Goal: Understand process/instructions: Learn how to perform a task or action

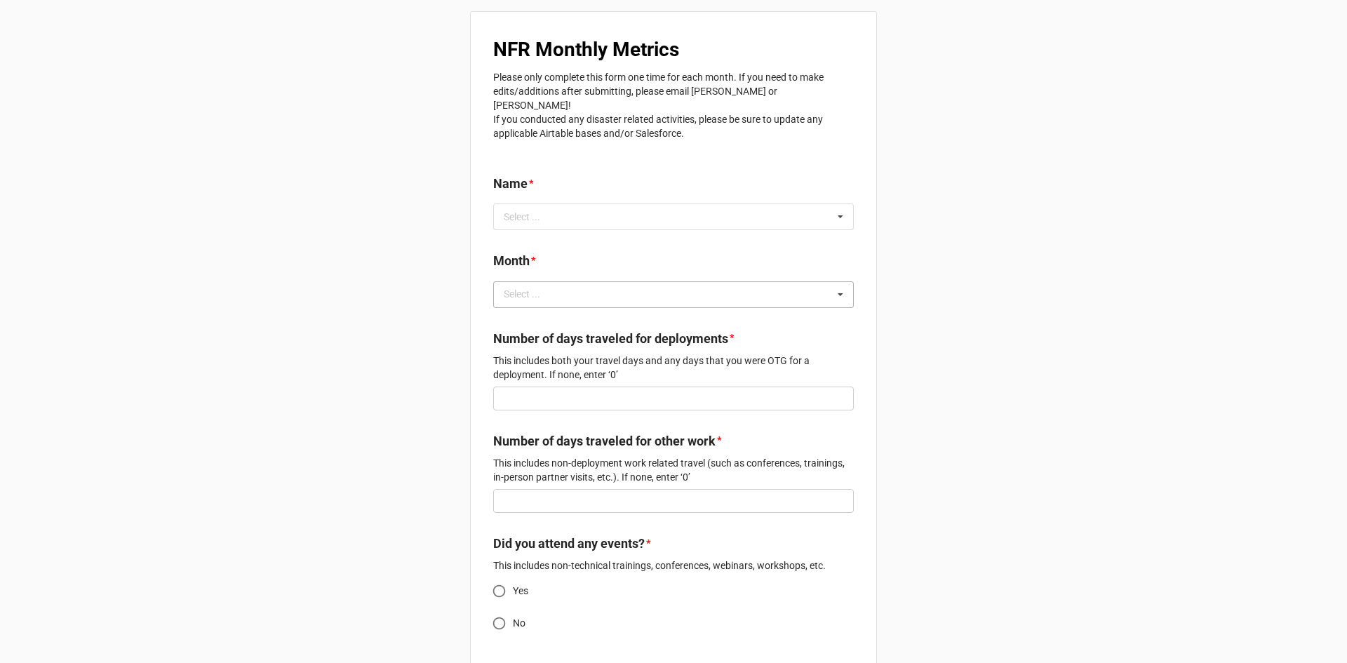
click at [534, 286] on div "Select ..." at bounding box center [530, 294] width 60 height 16
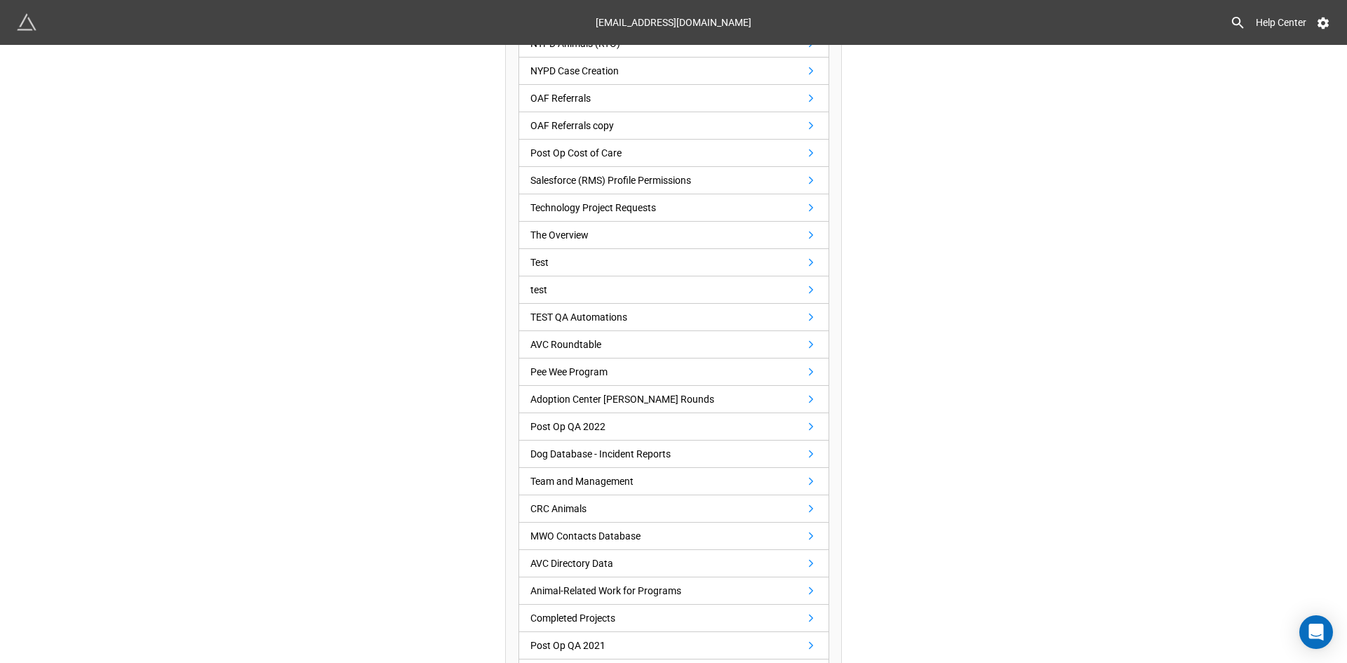
scroll to position [982, 0]
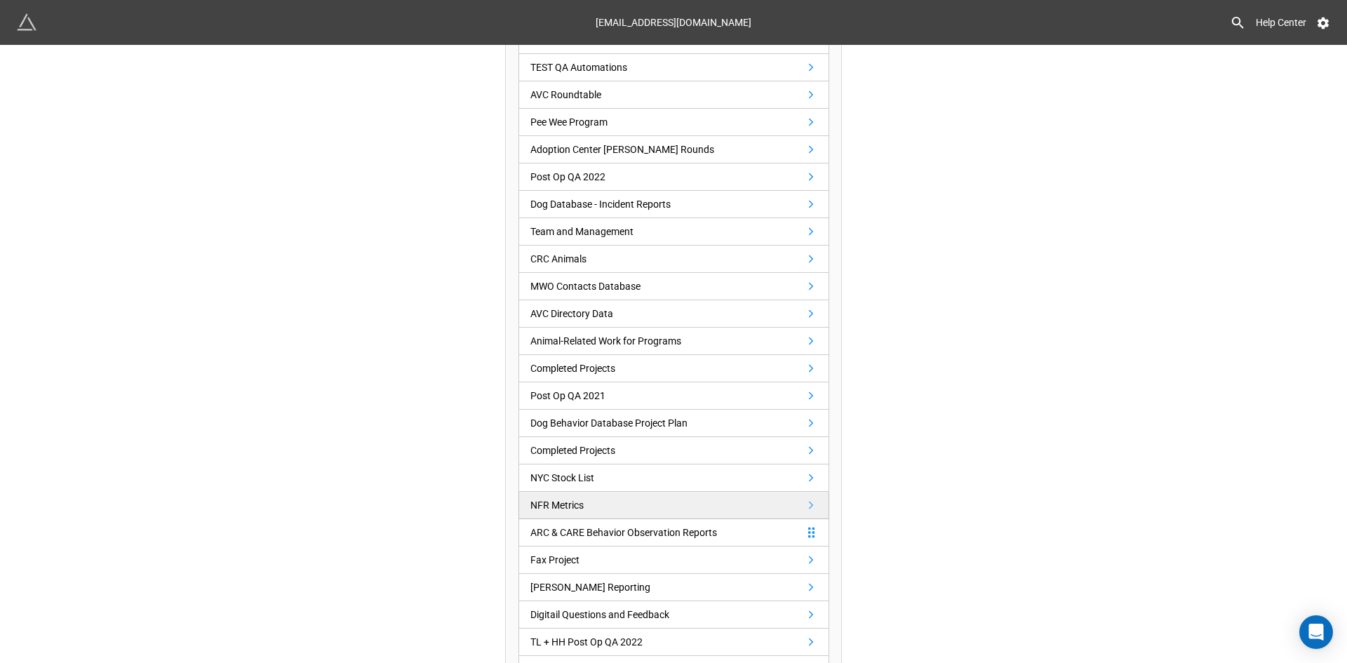
click at [545, 492] on link "NFR Metrics" at bounding box center [674, 505] width 311 height 27
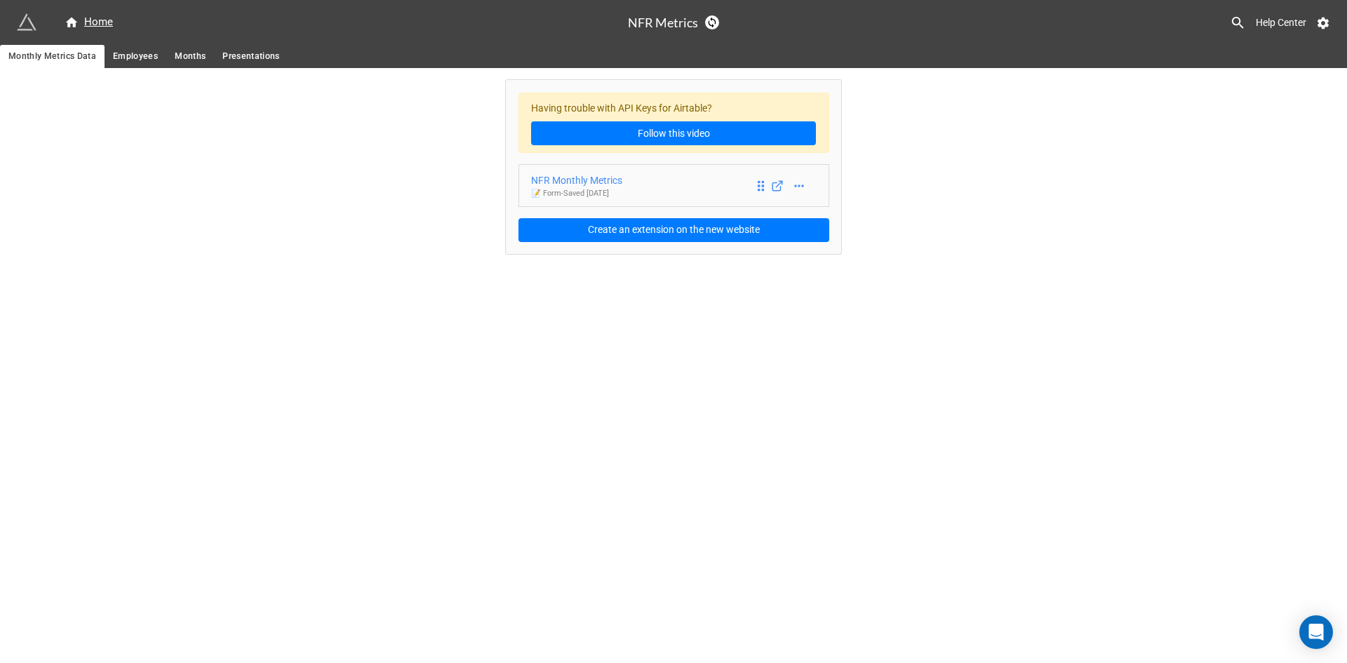
click at [606, 180] on div "NFR Monthly Metrics" at bounding box center [576, 180] width 91 height 15
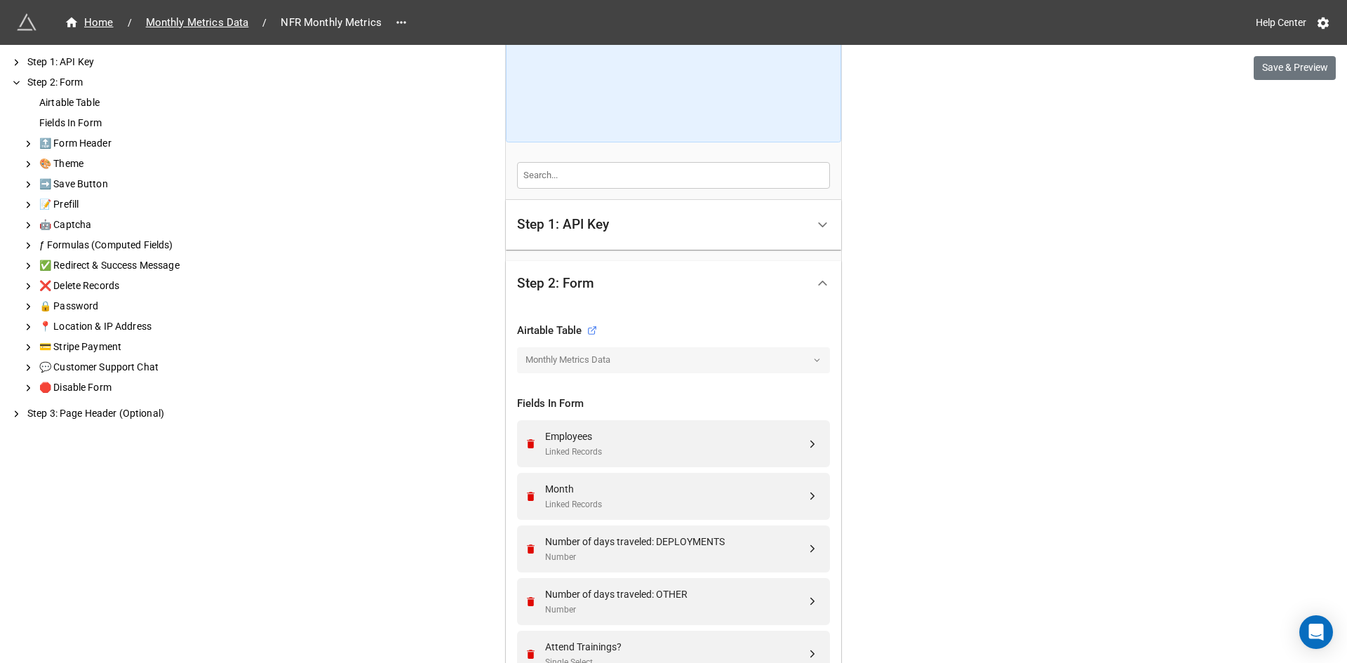
scroll to position [351, 0]
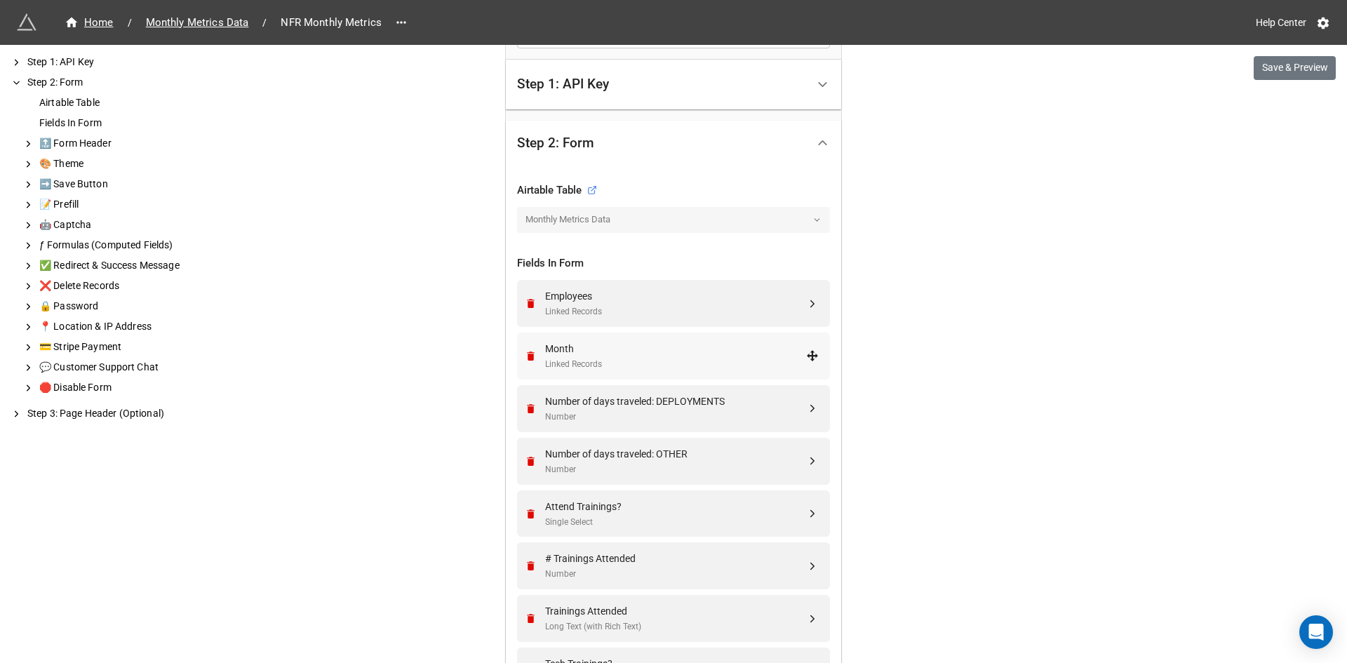
click at [643, 338] on div "Month Linked Records" at bounding box center [671, 356] width 295 height 47
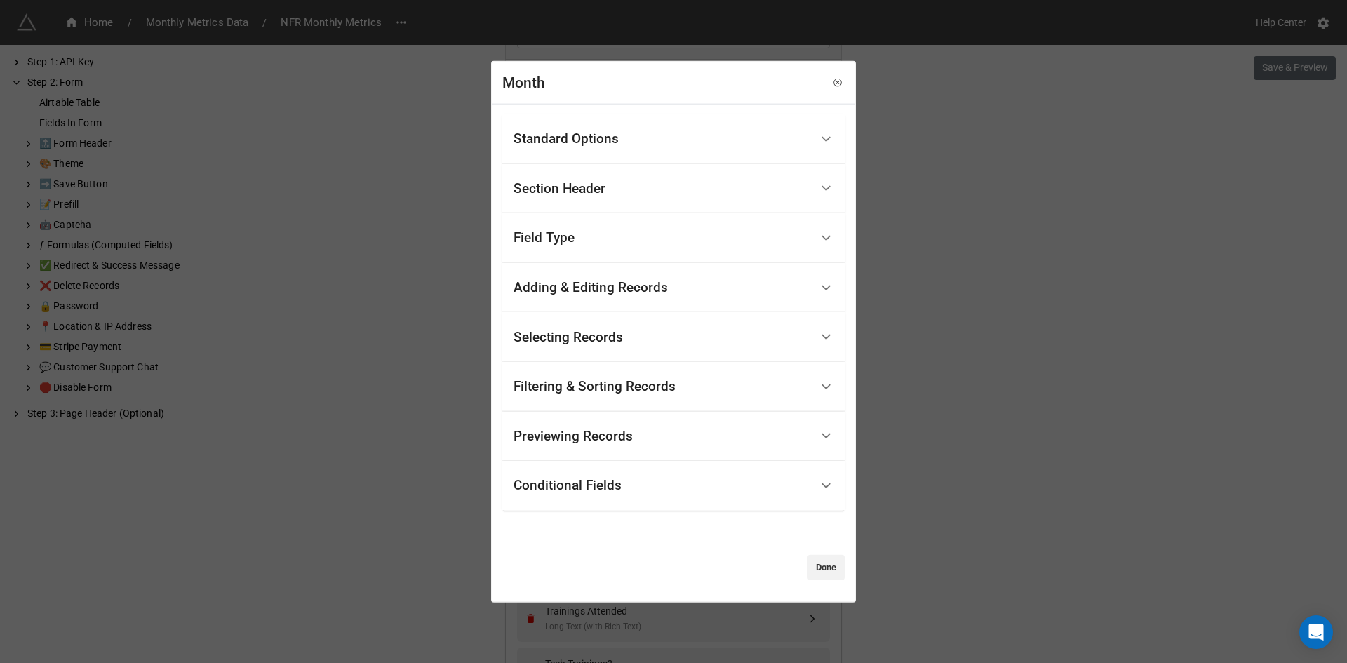
click at [608, 344] on div "Selecting Records" at bounding box center [568, 337] width 109 height 14
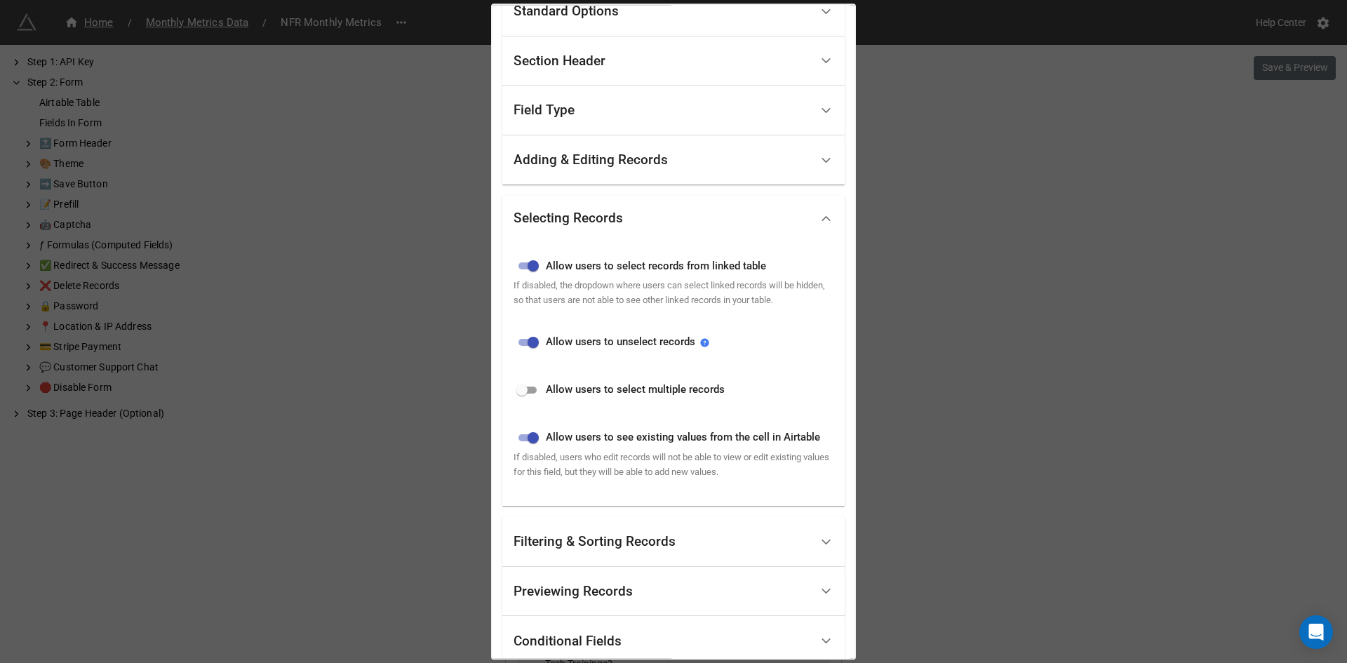
scroll to position [140, 0]
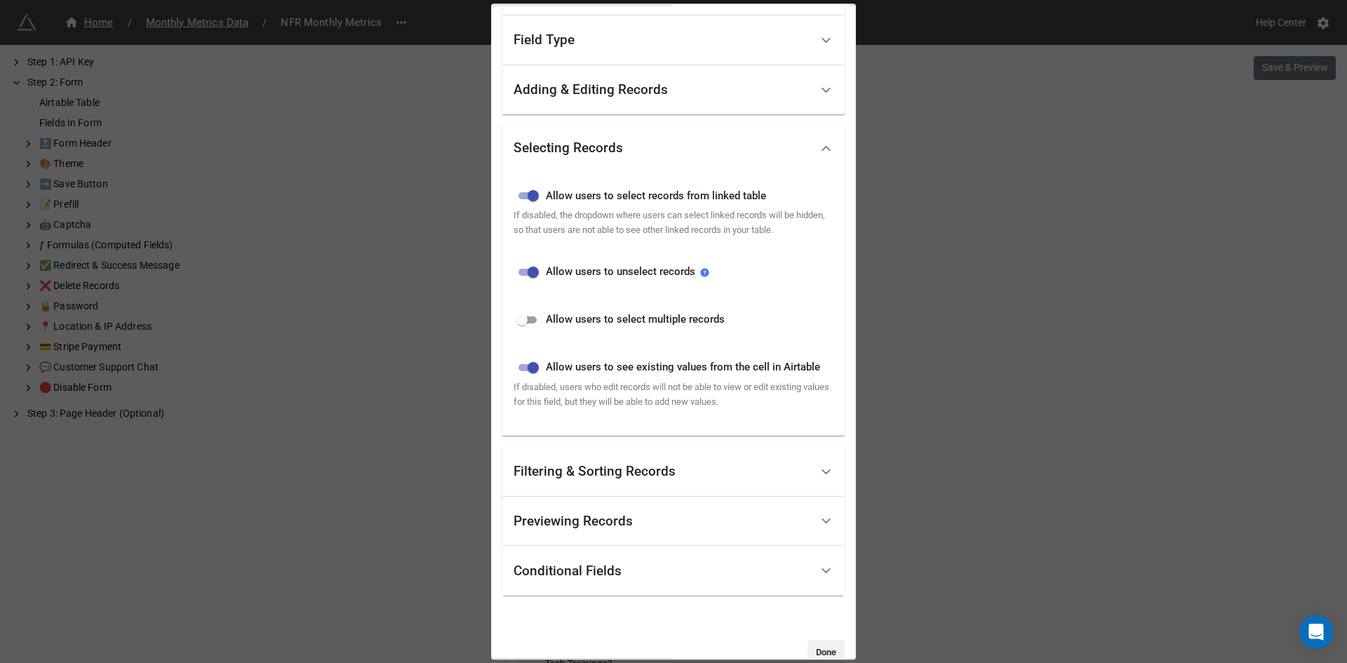
click at [682, 480] on div "Filtering & Sorting Records" at bounding box center [662, 471] width 297 height 33
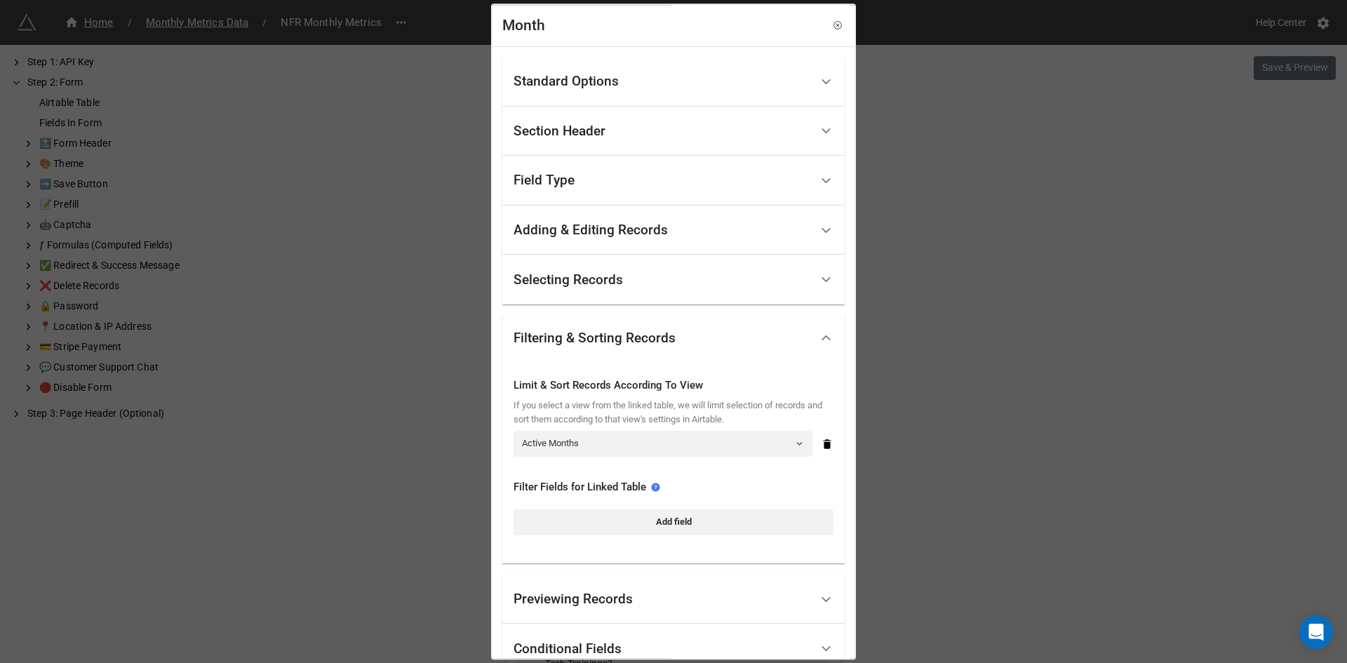
scroll to position [106, 0]
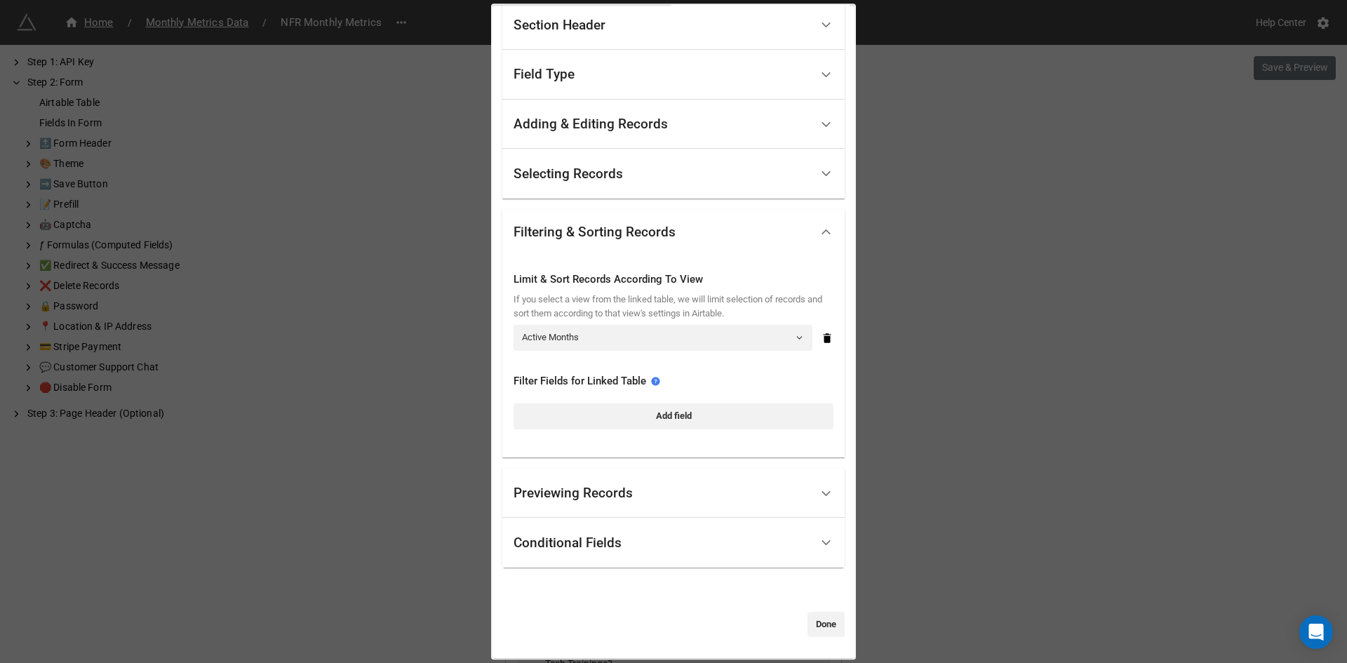
click at [646, 493] on div "Previewing Records" at bounding box center [662, 493] width 297 height 33
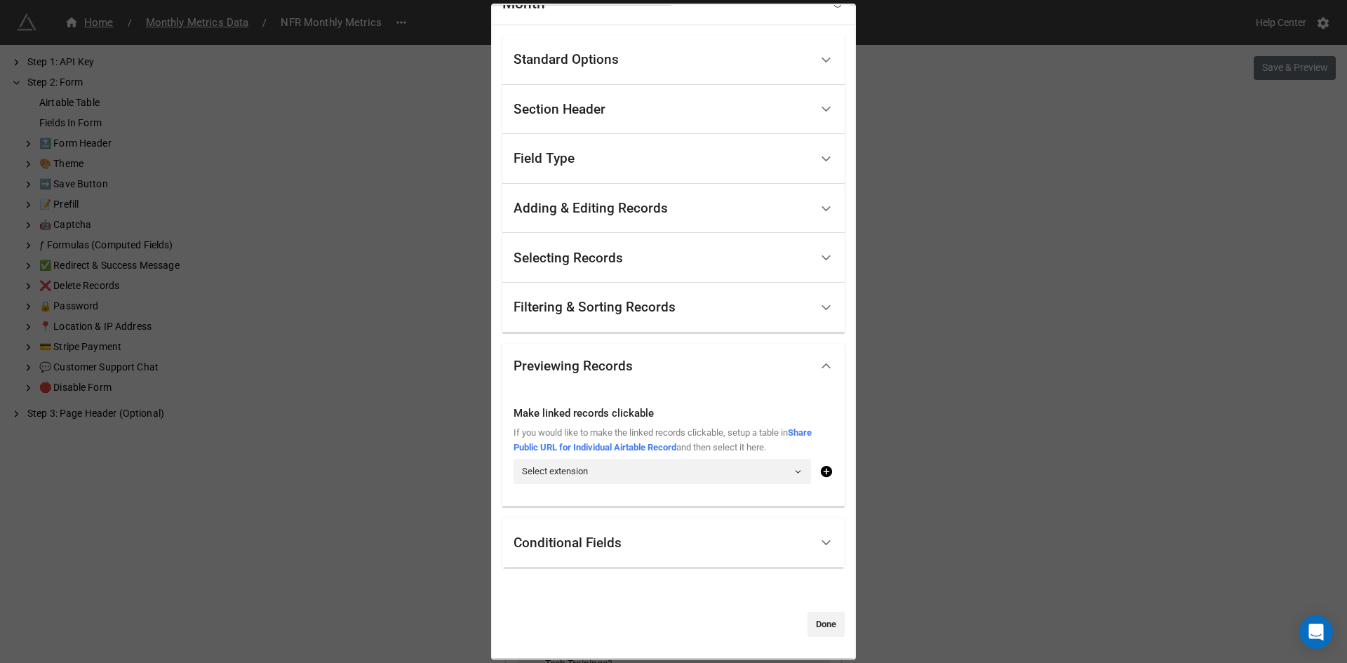
scroll to position [0, 0]
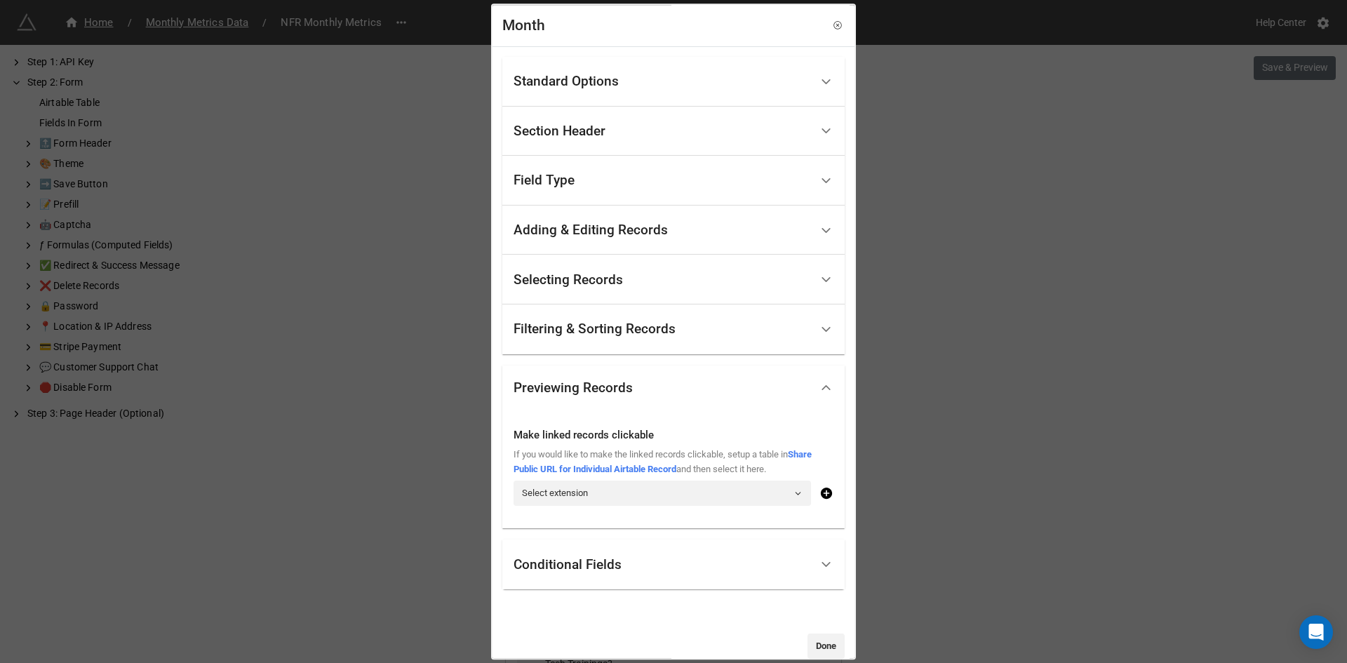
click at [568, 174] on div "Field Type" at bounding box center [544, 181] width 61 height 14
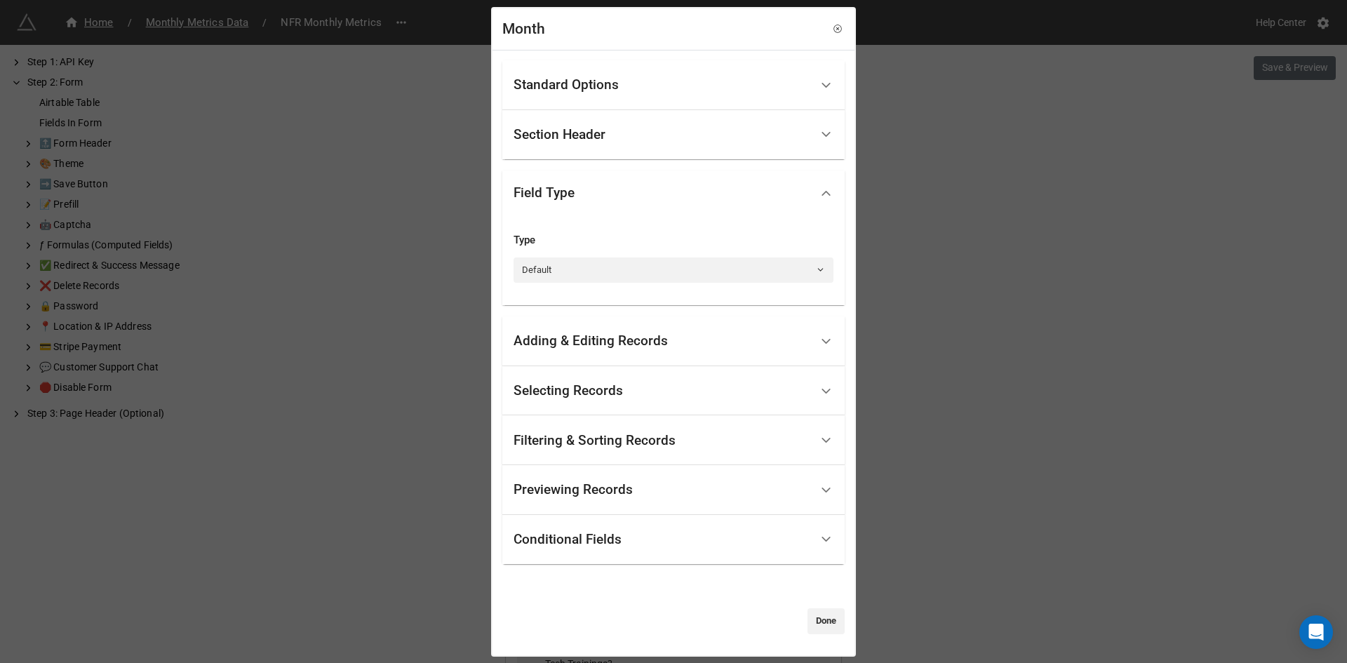
click at [570, 132] on div "Section Header" at bounding box center [560, 135] width 92 height 14
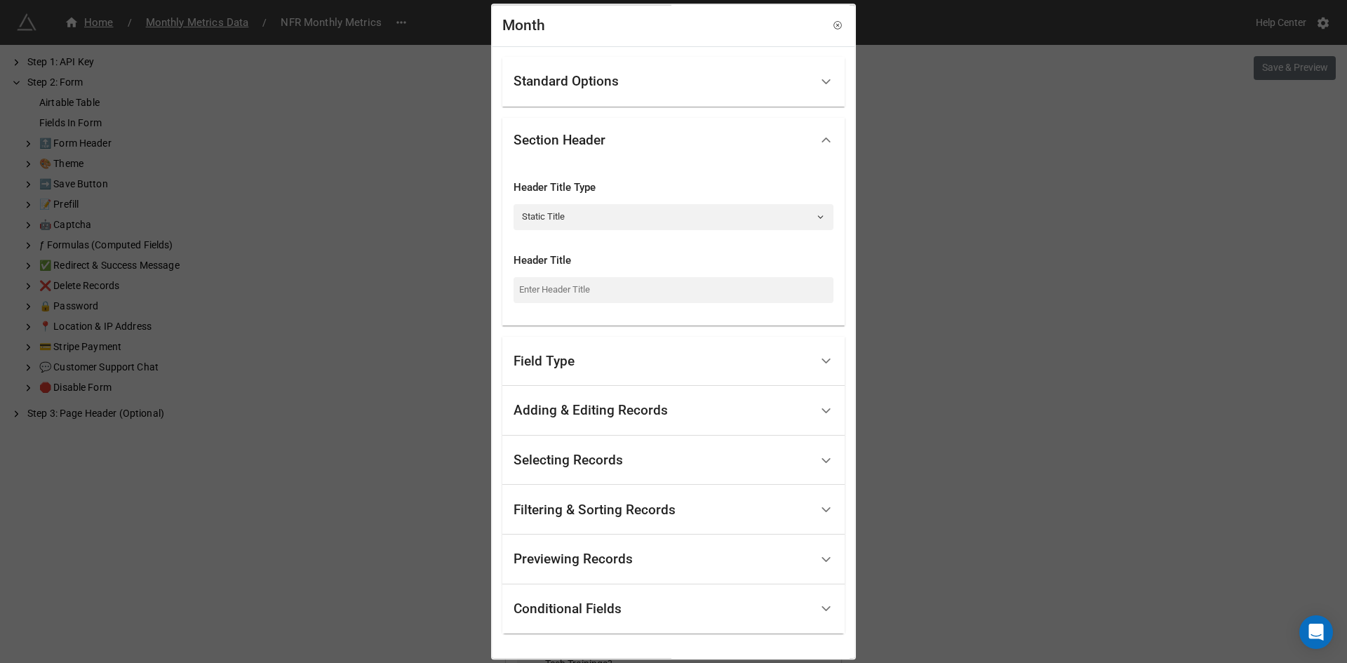
click at [578, 88] on div "Standard Options" at bounding box center [566, 82] width 105 height 14
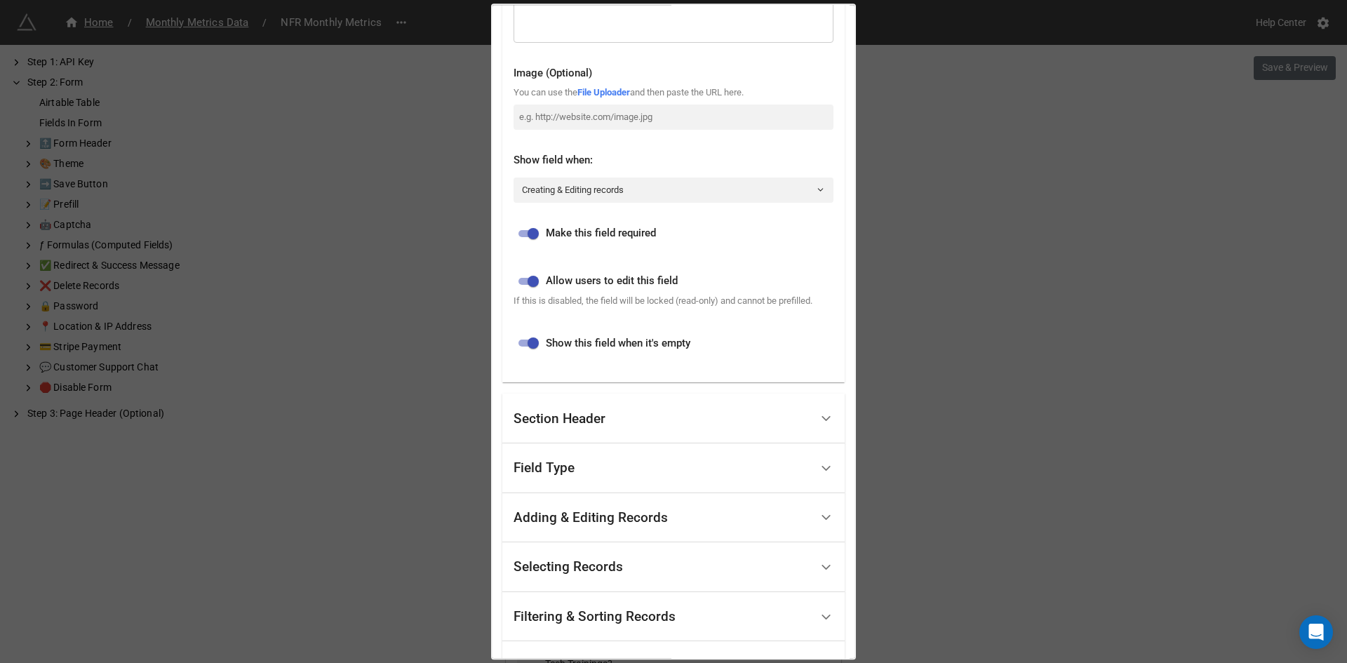
scroll to position [281, 0]
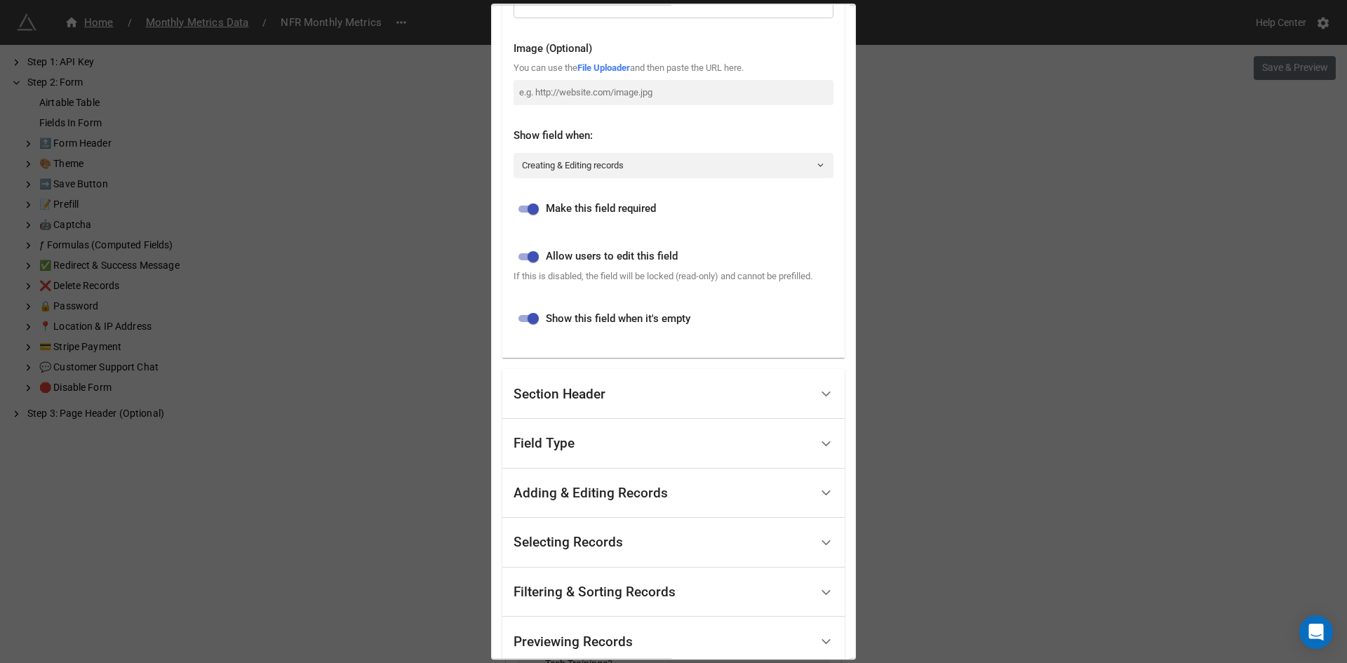
click at [616, 491] on div "Adding & Editing Records" at bounding box center [591, 493] width 154 height 14
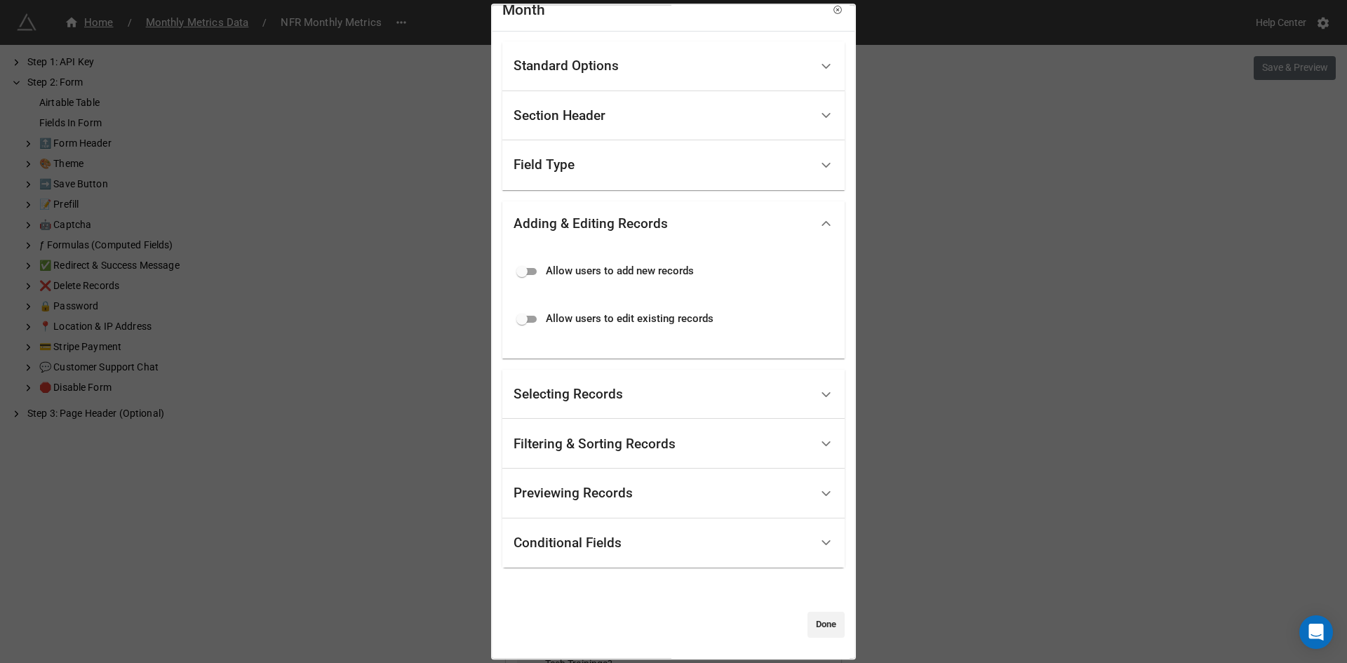
scroll to position [0, 0]
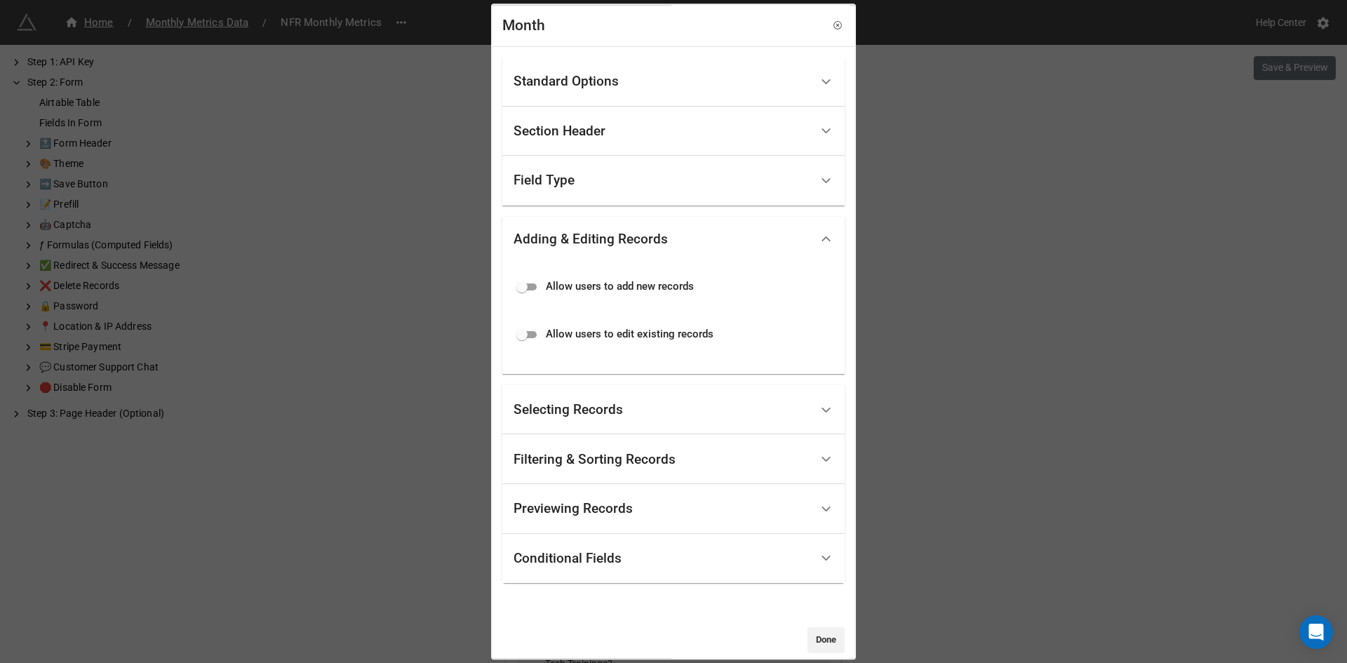
click at [618, 417] on div "Selecting Records" at bounding box center [568, 410] width 109 height 14
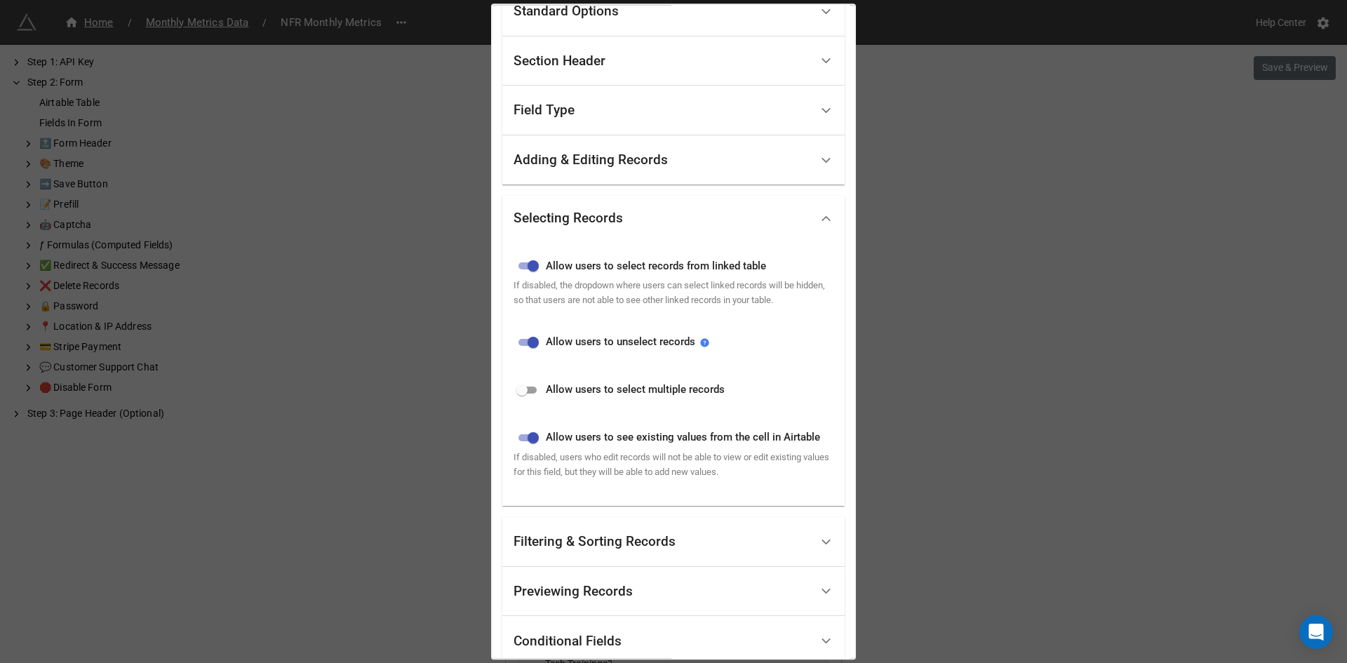
scroll to position [168, 0]
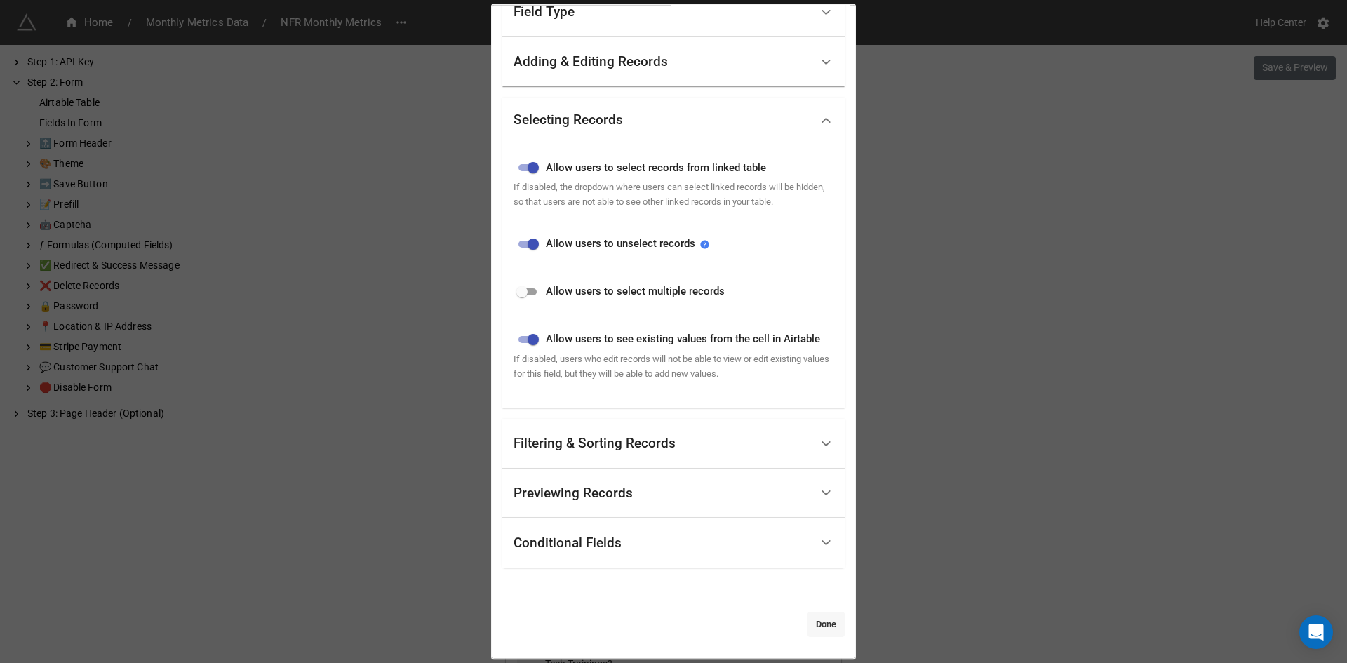
click at [822, 630] on link "Done" at bounding box center [826, 624] width 37 height 25
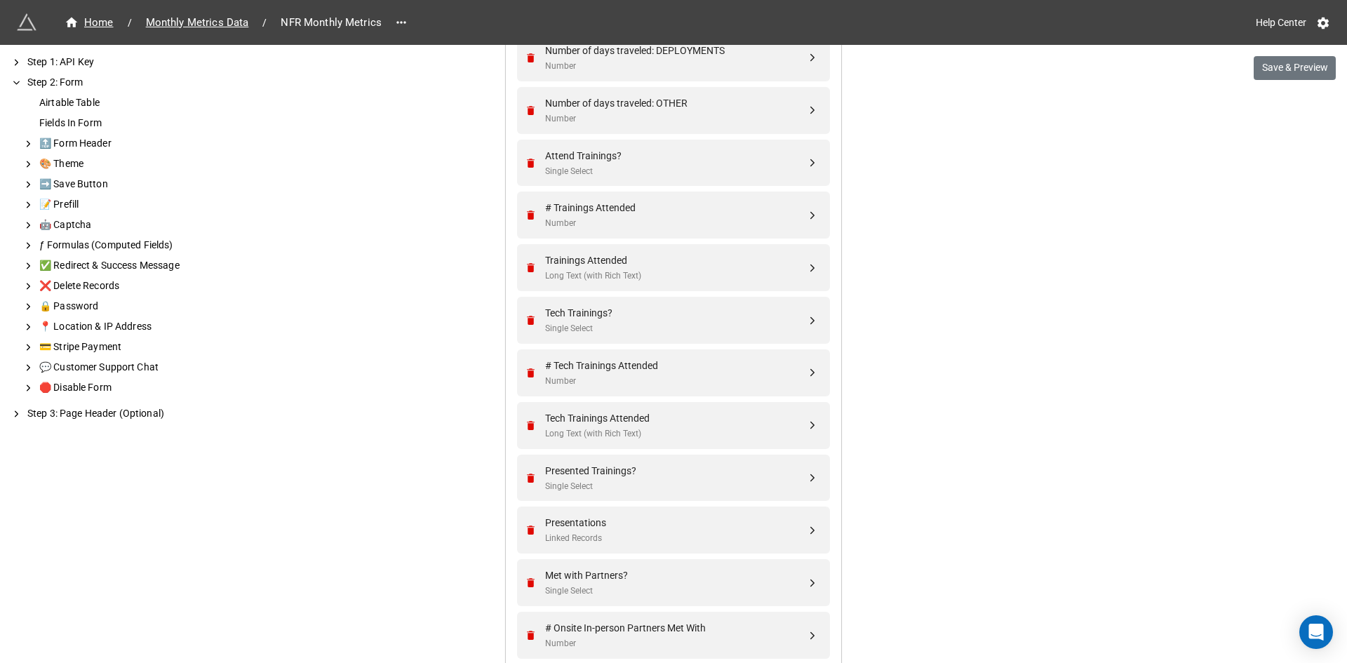
scroll to position [912, 0]
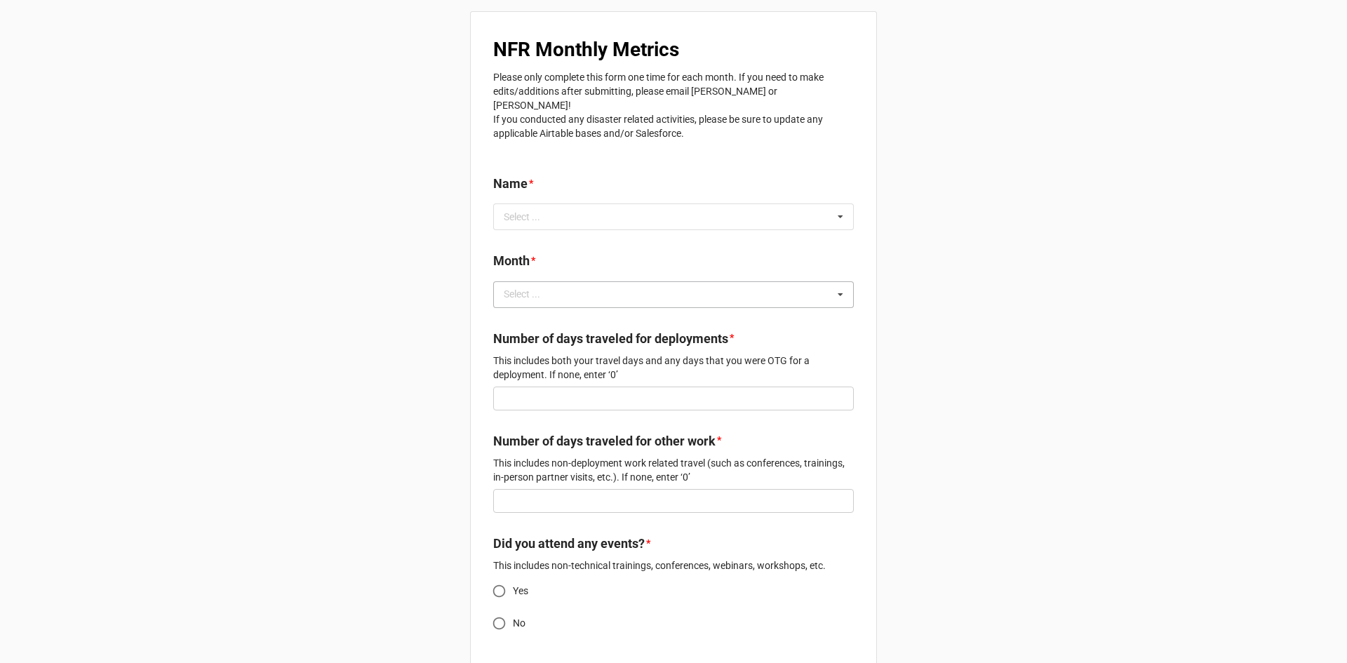
click at [540, 286] on div "Select ..." at bounding box center [530, 294] width 60 height 16
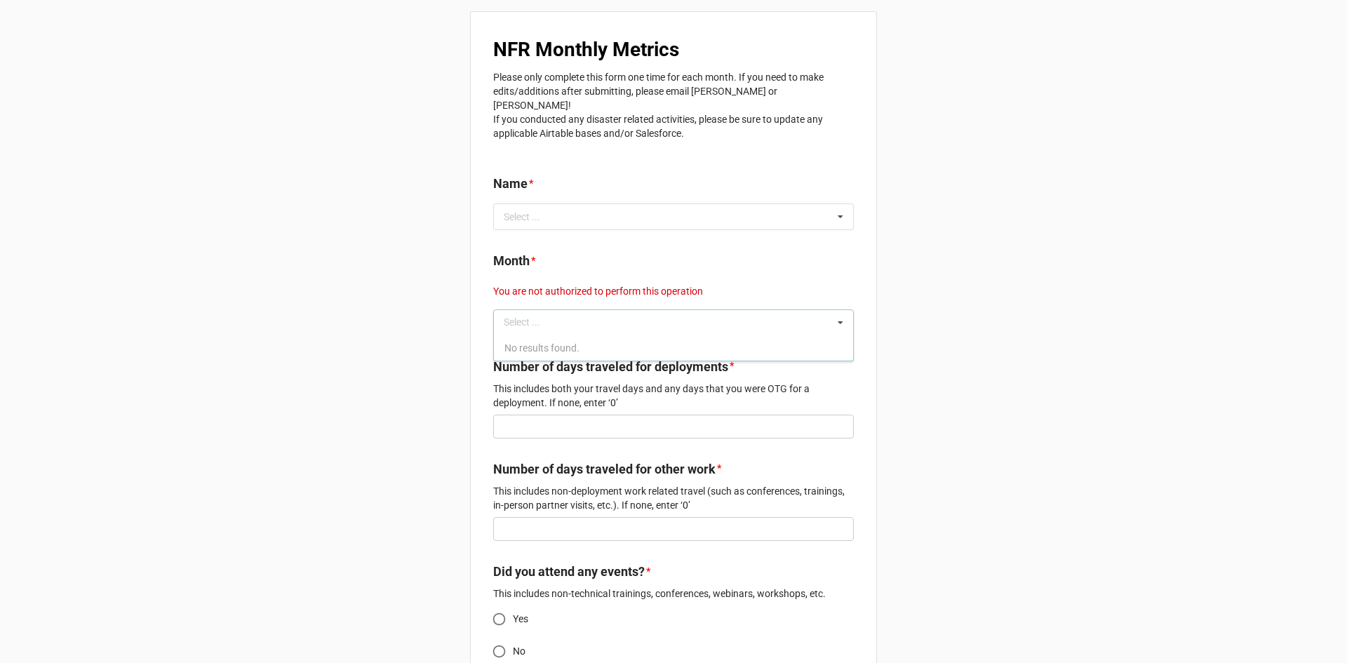
click at [580, 284] on p "You are not authorized to perform this operation" at bounding box center [673, 291] width 361 height 14
copy p "You are not authorized to perform this operation"
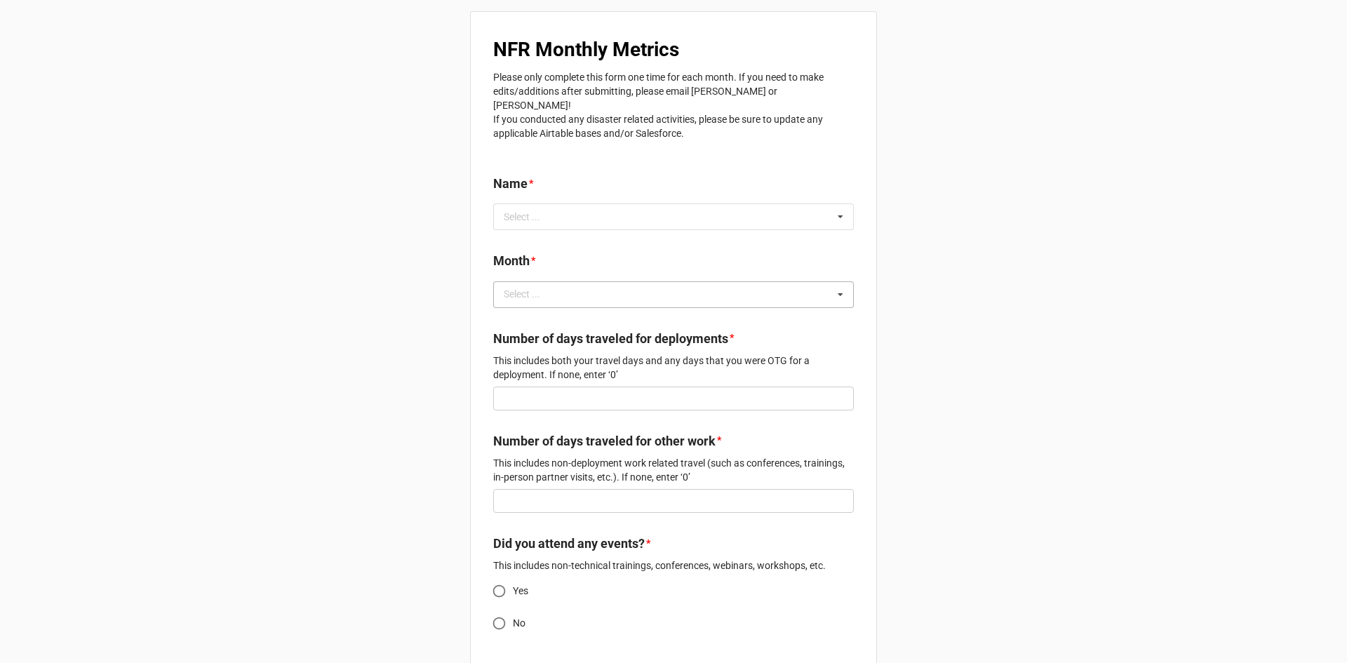
click at [590, 281] on div "Select ... No results found." at bounding box center [673, 294] width 361 height 27
